Goal: Navigation & Orientation: Find specific page/section

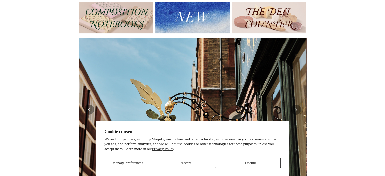
scroll to position [63, 0]
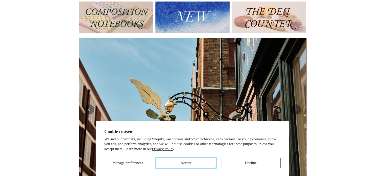
click at [185, 164] on button "Accept" at bounding box center [186, 163] width 60 height 10
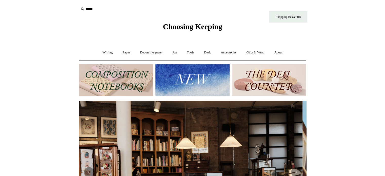
scroll to position [0, 0]
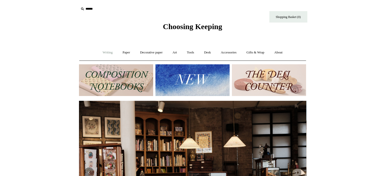
click at [107, 51] on link "Writing +" at bounding box center [107, 52] width 19 height 13
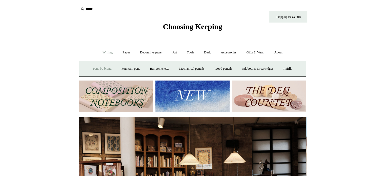
click at [105, 68] on link "Pens by brand +" at bounding box center [102, 68] width 28 height 13
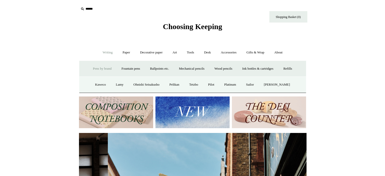
scroll to position [0, 227]
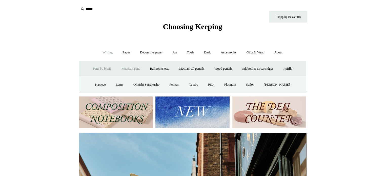
click at [130, 69] on link "Fountain pens +" at bounding box center [131, 68] width 28 height 13
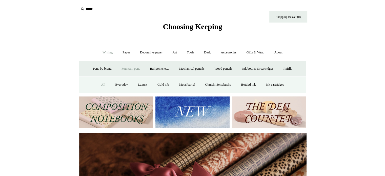
scroll to position [0, 454]
click at [101, 83] on link "All" at bounding box center [102, 84] width 13 height 13
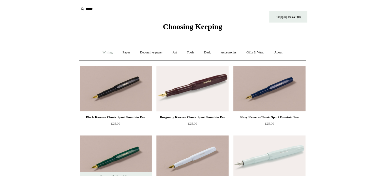
click at [105, 52] on link "Writing +" at bounding box center [107, 52] width 19 height 13
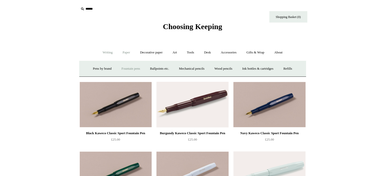
click at [124, 50] on link "Paper +" at bounding box center [126, 52] width 17 height 13
click at [180, 69] on link "Sketchbooks +" at bounding box center [185, 68] width 26 height 13
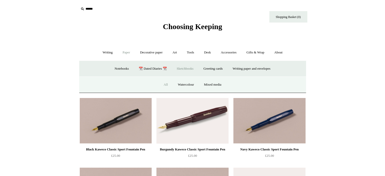
click at [161, 85] on link "All" at bounding box center [165, 84] width 13 height 13
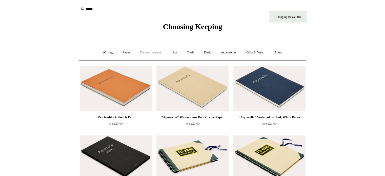
click at [152, 50] on link "Decorative paper +" at bounding box center [151, 52] width 32 height 13
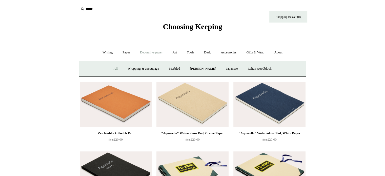
click at [110, 68] on link "All" at bounding box center [115, 68] width 13 height 13
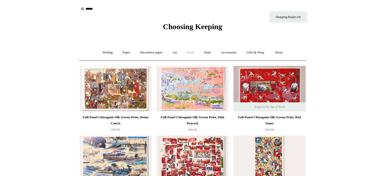
click at [194, 54] on link "Tools +" at bounding box center [190, 52] width 16 height 13
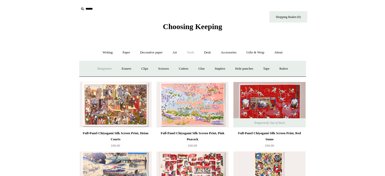
click at [99, 69] on link "Sharpeners" at bounding box center [104, 68] width 24 height 13
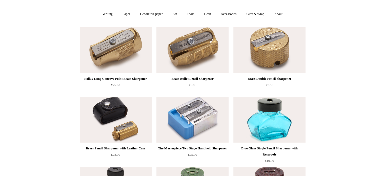
scroll to position [40, 0]
